Goal: Task Accomplishment & Management: Manage account settings

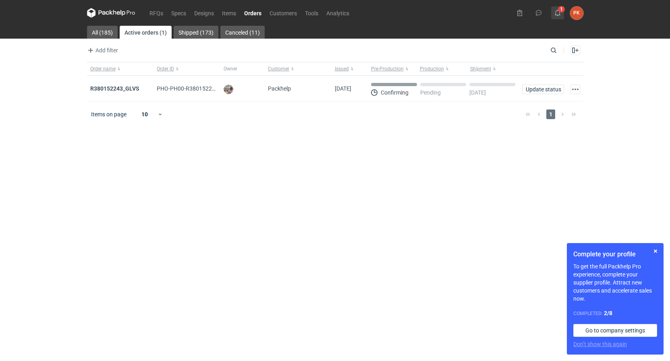
click at [559, 10] on icon at bounding box center [557, 13] width 6 height 6
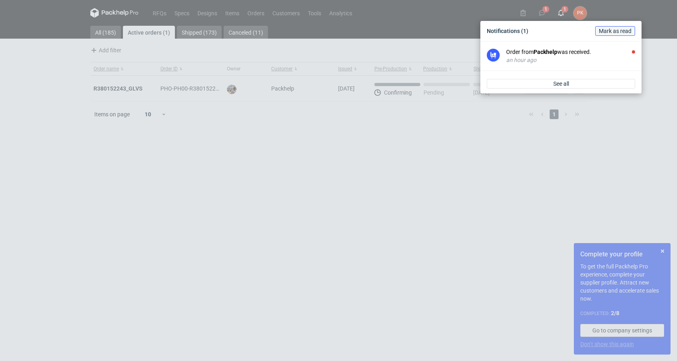
click at [602, 29] on span "Mark as read" at bounding box center [614, 31] width 33 height 6
click at [669, 106] on div "Notifications (1) [PERSON_NAME] as read Order from Packhelp was received. an ho…" at bounding box center [338, 180] width 677 height 361
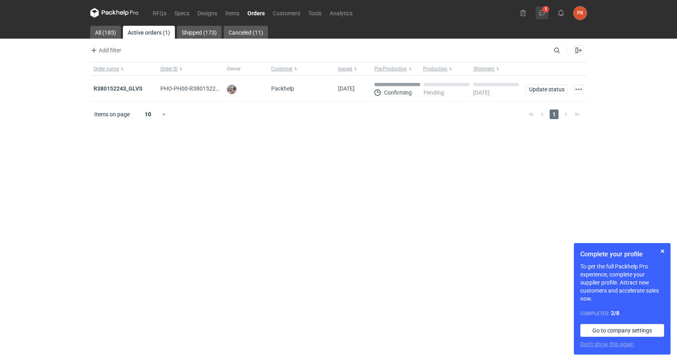
click at [541, 17] on button "1" at bounding box center [541, 12] width 13 height 13
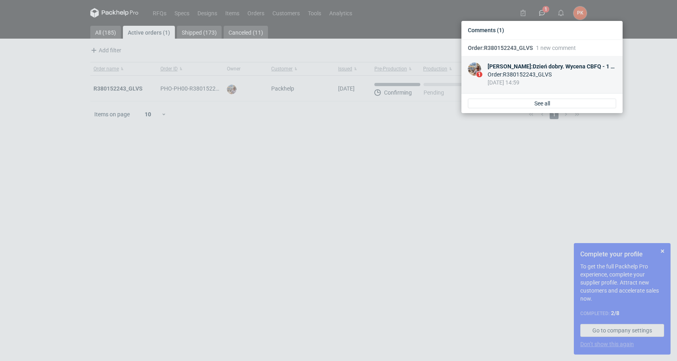
click at [548, 76] on div "Order : R380152243_GLVS" at bounding box center [551, 74] width 128 height 8
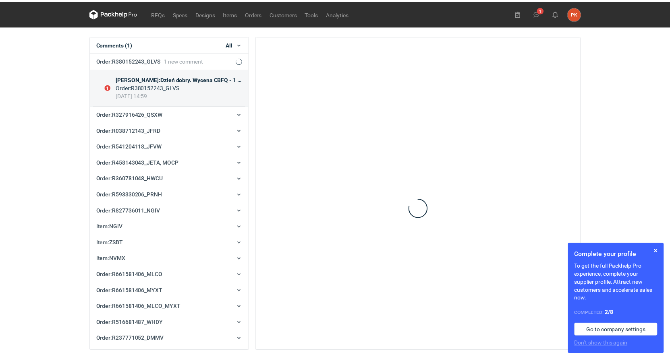
scroll to position [16, 0]
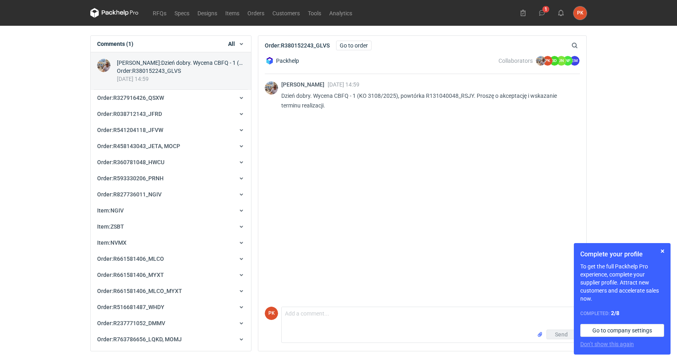
click at [515, 250] on div "[PERSON_NAME] [DATE] 14:59 Dzień [PERSON_NAME]. Wycena CBFQ - 1 (KO 3108/2025),…" at bounding box center [422, 189] width 315 height 230
click at [255, 17] on link "Orders" at bounding box center [255, 13] width 25 height 10
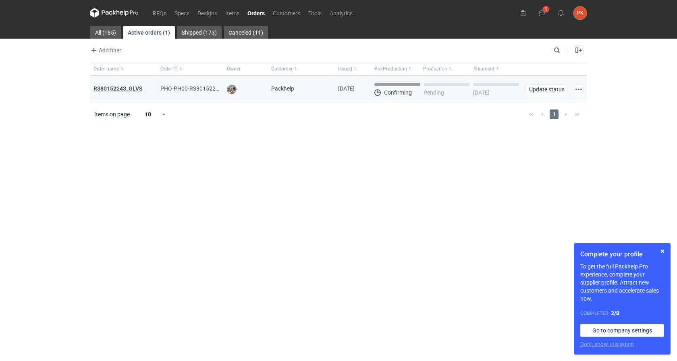
click at [127, 91] on strong "R380152243_GLVS" at bounding box center [117, 88] width 49 height 6
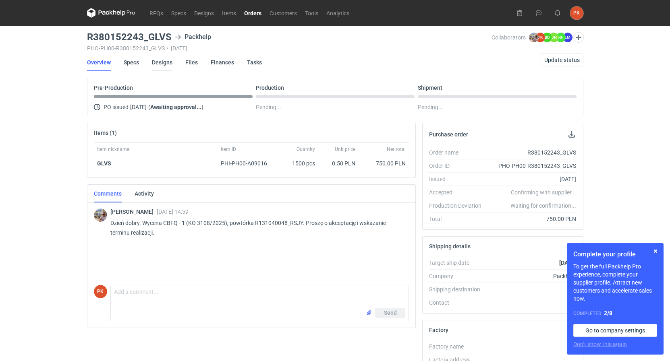
click at [169, 62] on link "Designs" at bounding box center [162, 63] width 21 height 18
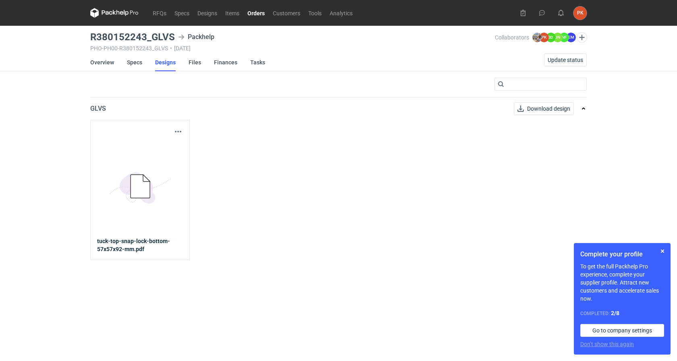
click at [178, 126] on div "Download design part 5BD5AC33-3523-40E7-9262-1BFF0AD53D48@1x tuck-top-snap-lock…" at bounding box center [139, 190] width 99 height 140
click at [176, 131] on button "button" at bounding box center [178, 132] width 10 height 10
click at [167, 145] on link "Download design part" at bounding box center [143, 149] width 74 height 13
click at [114, 62] on li "Overview" at bounding box center [108, 63] width 37 height 18
click at [106, 65] on link "Overview" at bounding box center [102, 63] width 24 height 18
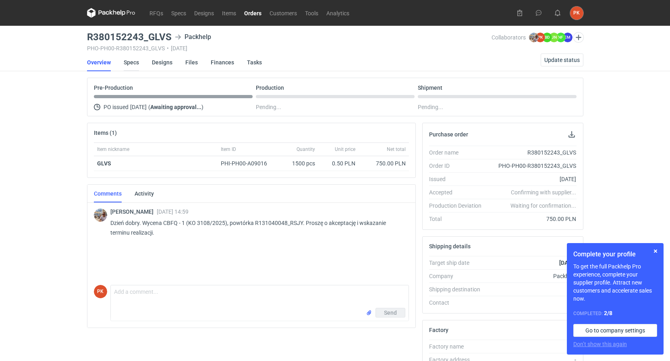
click at [124, 67] on link "Specs" at bounding box center [131, 63] width 15 height 18
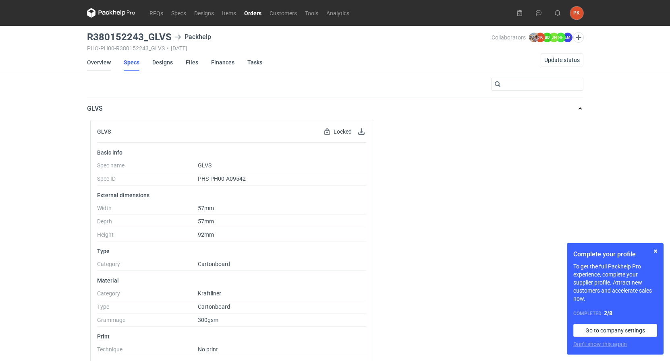
click at [92, 65] on link "Overview" at bounding box center [99, 63] width 24 height 18
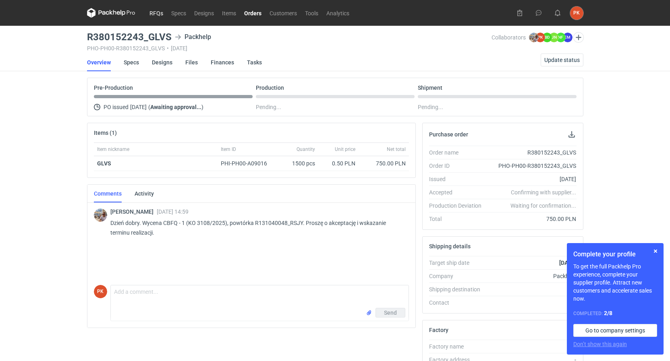
click at [160, 13] on link "RFQs" at bounding box center [156, 13] width 22 height 10
